Goal: Find specific page/section: Find specific page/section

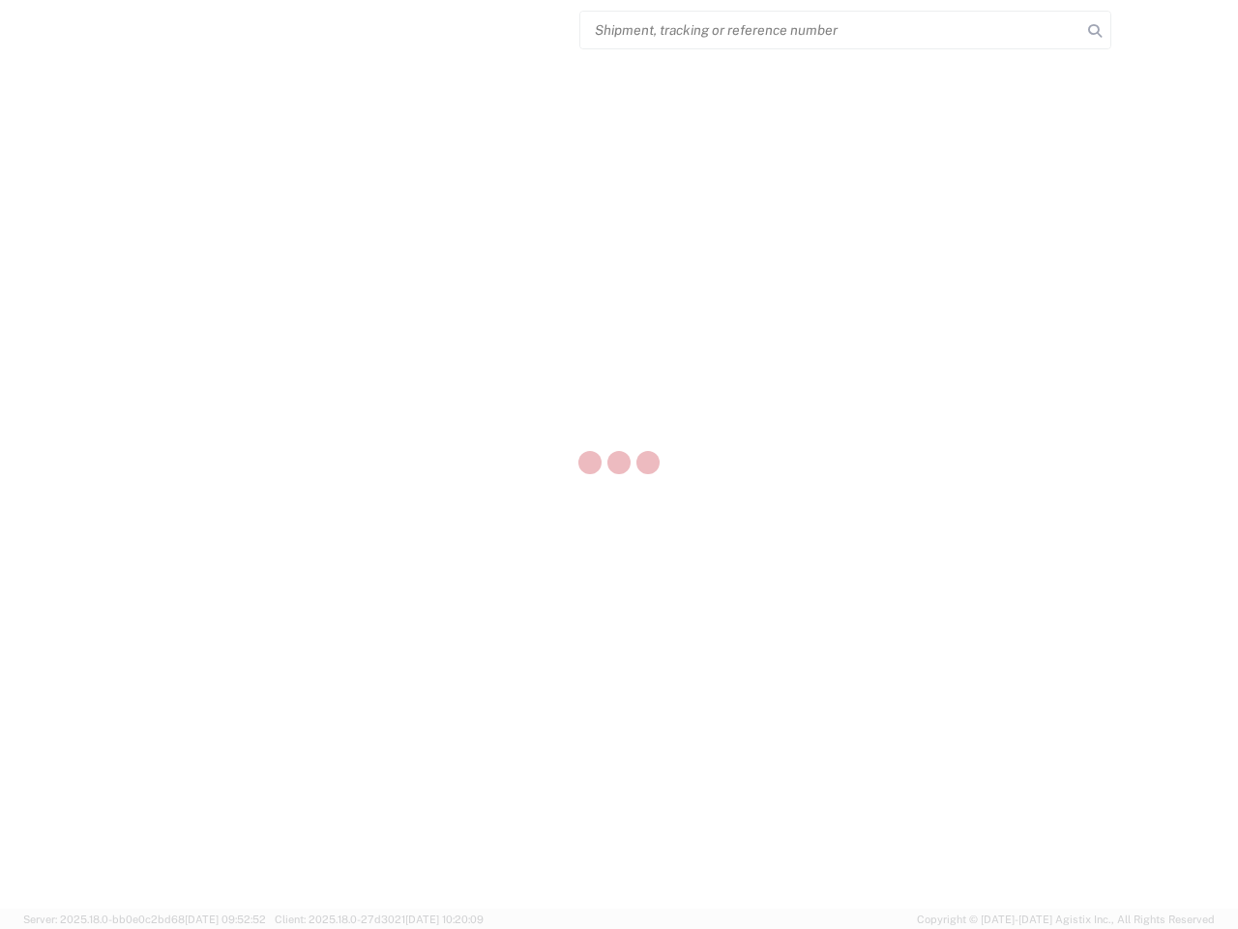
select select "US"
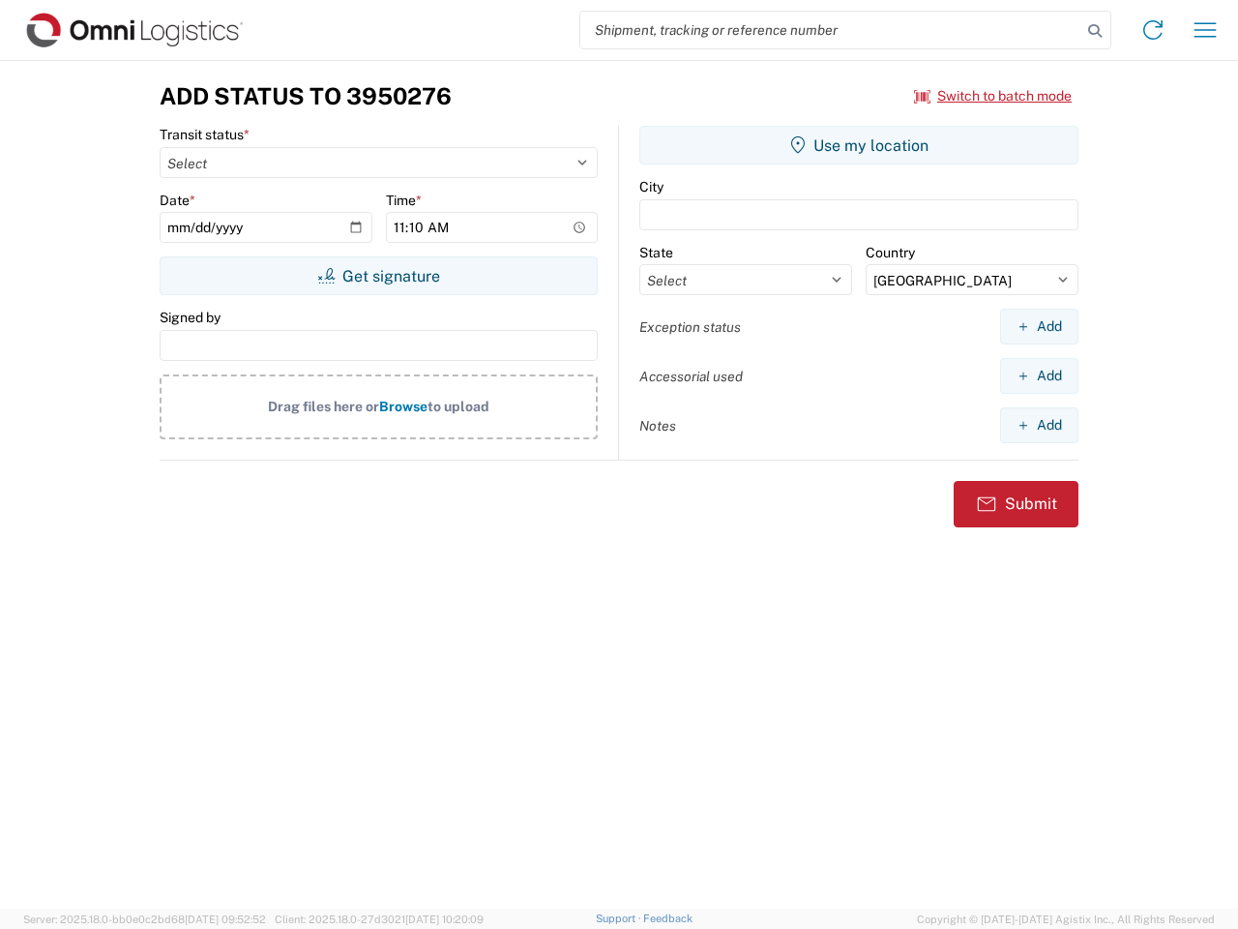
click at [831, 30] on input "search" at bounding box center [830, 30] width 501 height 37
click at [1095, 31] on icon at bounding box center [1094, 30] width 27 height 27
click at [1153, 30] on icon at bounding box center [1152, 30] width 31 height 31
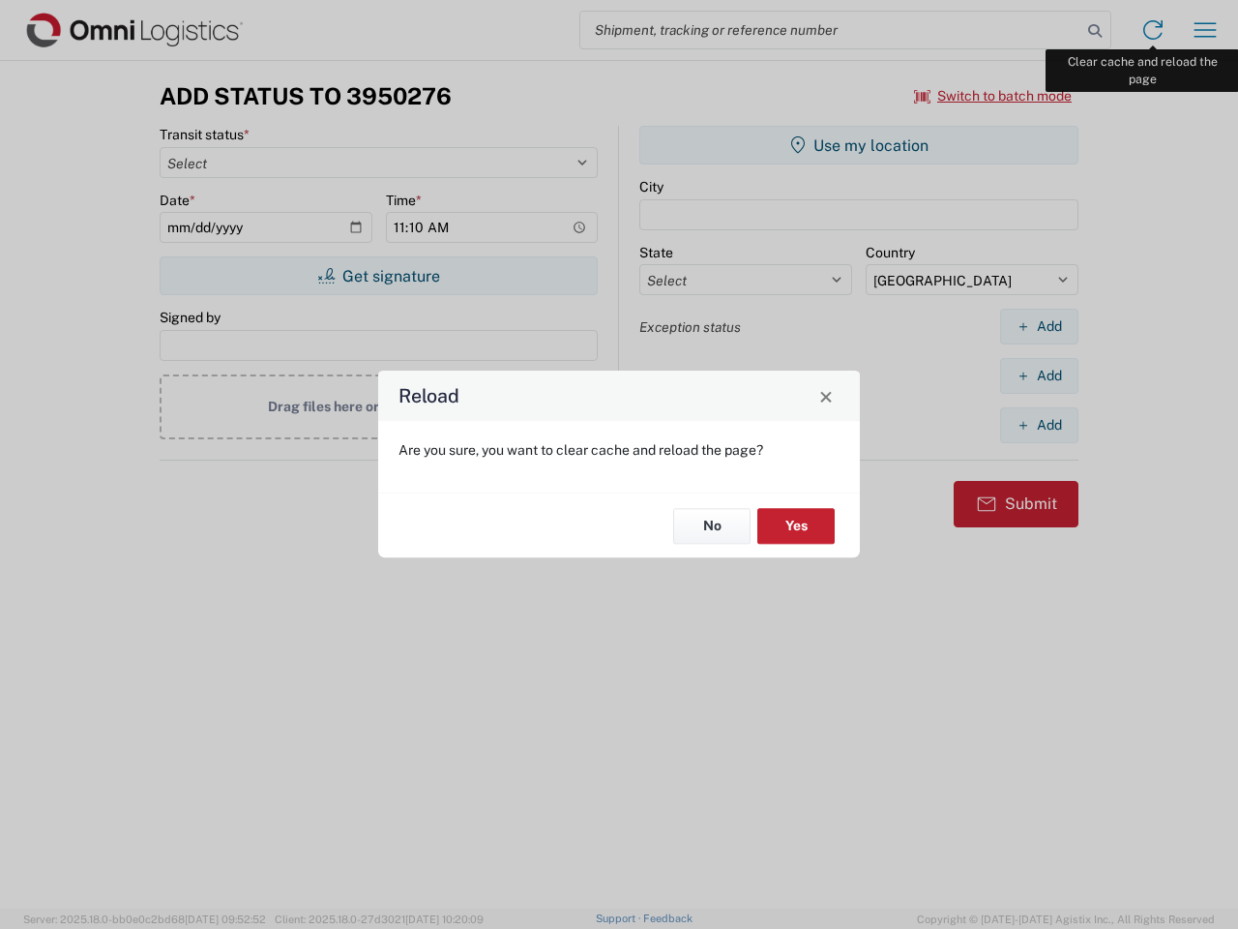
click at [1205, 30] on div "Reload Are you sure, you want to clear cache and reload the page? No Yes" at bounding box center [619, 464] width 1238 height 929
click at [993, 96] on div "Reload Are you sure, you want to clear cache and reload the page? No Yes" at bounding box center [619, 464] width 1238 height 929
click at [378, 276] on div "Reload Are you sure, you want to clear cache and reload the page? No Yes" at bounding box center [619, 464] width 1238 height 929
click at [859, 145] on div "Reload Are you sure, you want to clear cache and reload the page? No Yes" at bounding box center [619, 464] width 1238 height 929
click at [1039, 326] on div "Reload Are you sure, you want to clear cache and reload the page? No Yes" at bounding box center [619, 464] width 1238 height 929
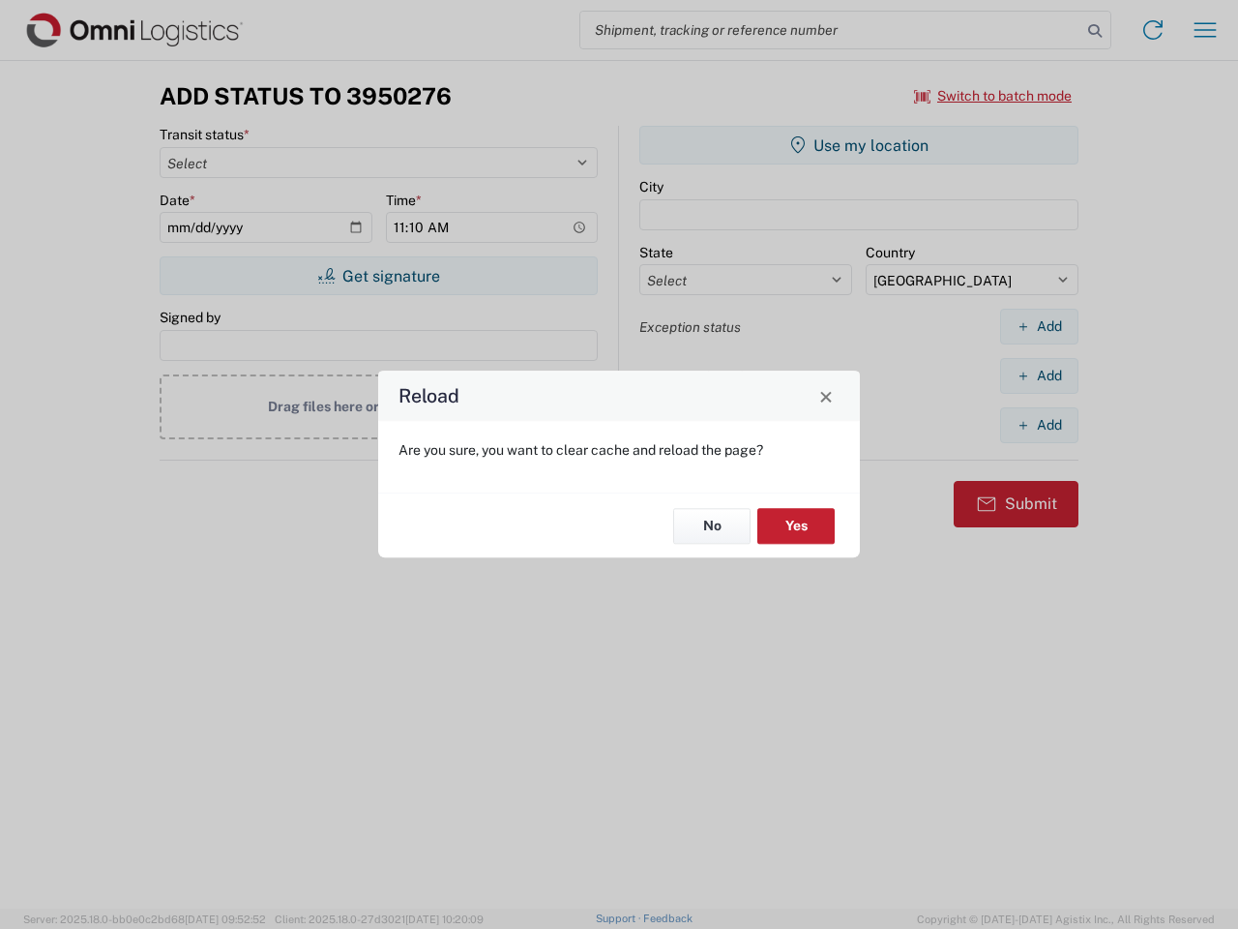
click at [1039, 375] on div "Reload Are you sure, you want to clear cache and reload the page? No Yes" at bounding box center [619, 464] width 1238 height 929
click at [1039, 425] on div "Reload Are you sure, you want to clear cache and reload the page? No Yes" at bounding box center [619, 464] width 1238 height 929
